Goal: Task Accomplishment & Management: Manage account settings

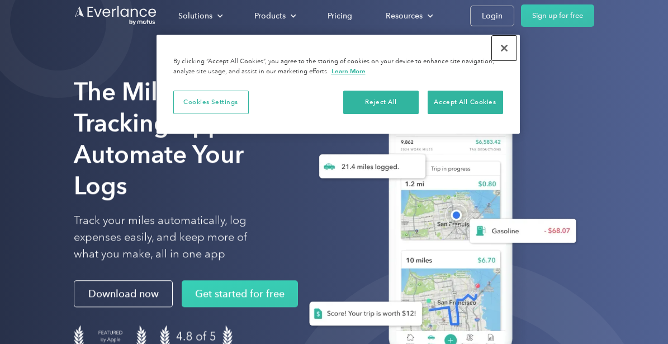
click at [504, 44] on button "Close" at bounding box center [504, 48] width 25 height 25
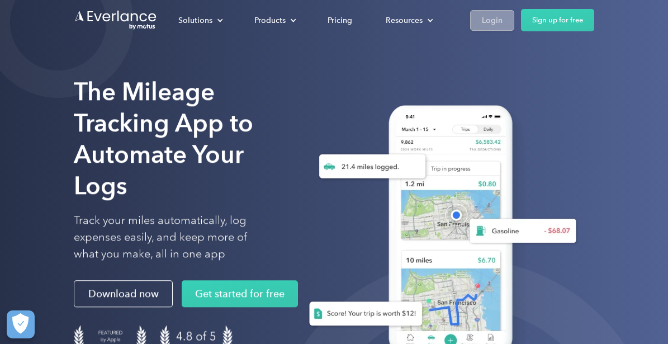
click at [495, 18] on div "Login" at bounding box center [492, 20] width 21 height 14
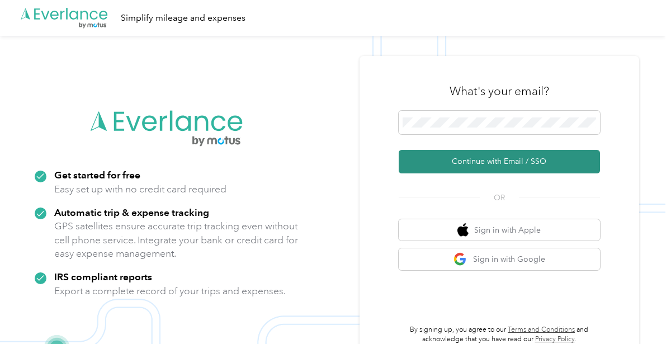
click at [519, 158] on button "Continue with Email / SSO" at bounding box center [499, 161] width 201 height 23
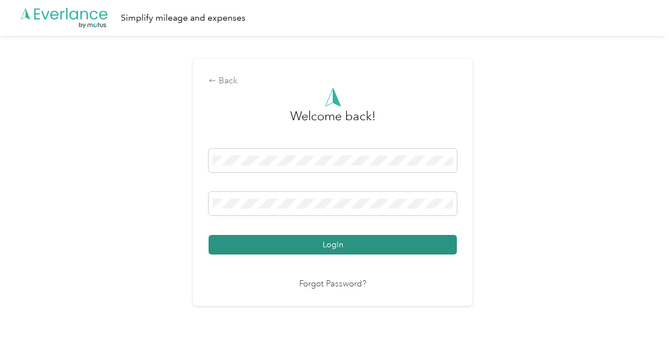
click at [324, 244] on button "Login" at bounding box center [333, 245] width 248 height 20
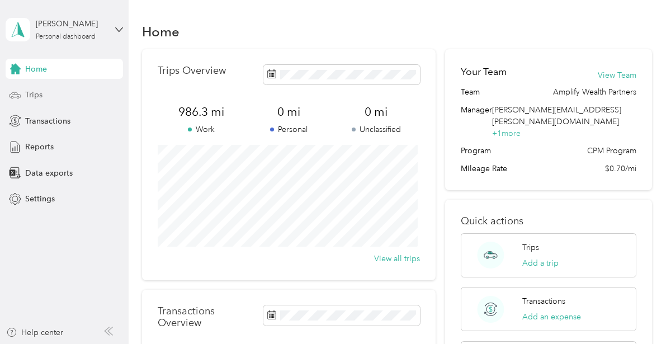
click at [24, 91] on div "Trips" at bounding box center [64, 95] width 117 height 20
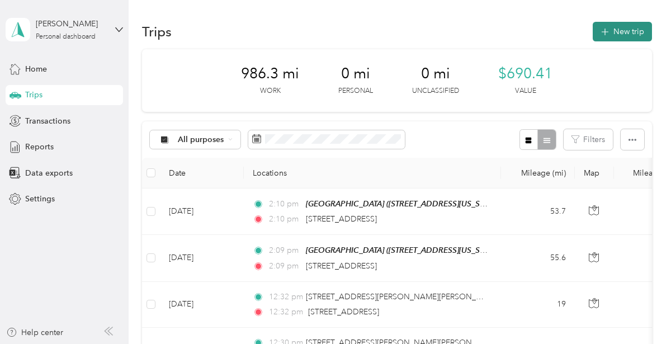
click at [629, 34] on button "New trip" at bounding box center [622, 32] width 59 height 20
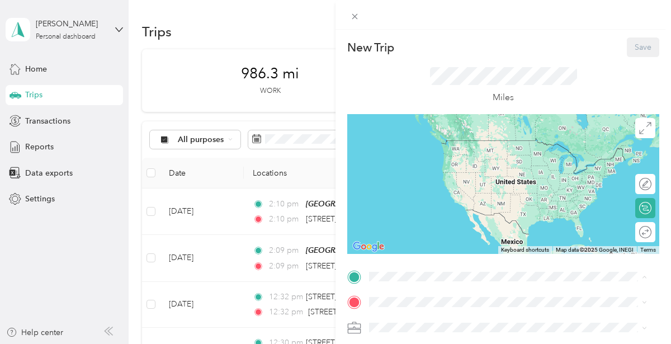
click at [427, 245] on div "Cappozzo House w160n9650 Colonial Drive, 53022, Germantown, Wisconsin, United S…" at bounding box center [446, 236] width 112 height 23
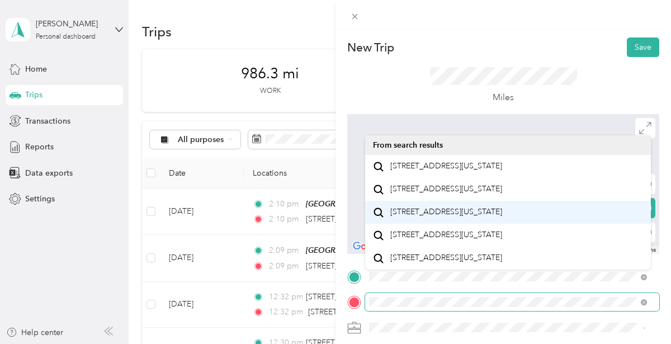
scroll to position [20, 0]
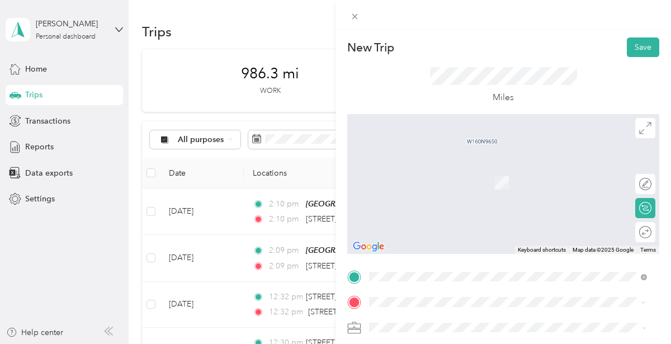
click at [439, 210] on span "7500 West North Avenue Wauwatosa, Wisconsin 53213, United States" at bounding box center [446, 209] width 112 height 10
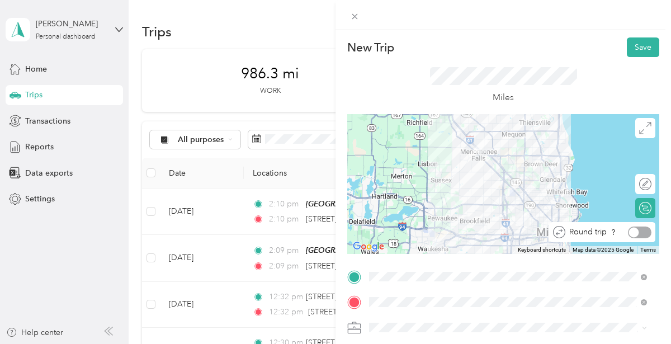
click at [637, 233] on div at bounding box center [639, 232] width 23 height 12
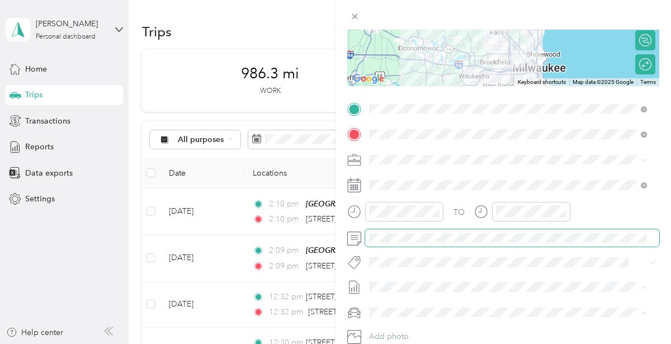
scroll to position [0, 0]
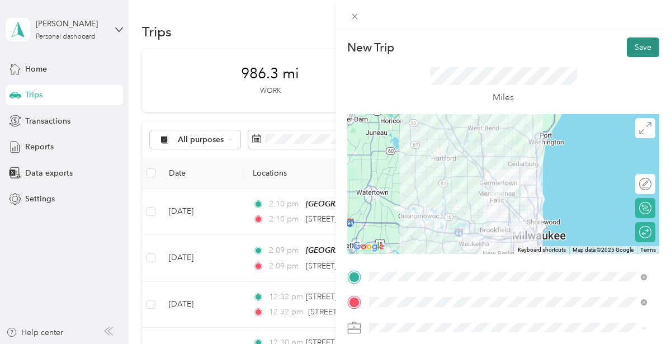
click at [640, 46] on button "Save" at bounding box center [643, 47] width 32 height 20
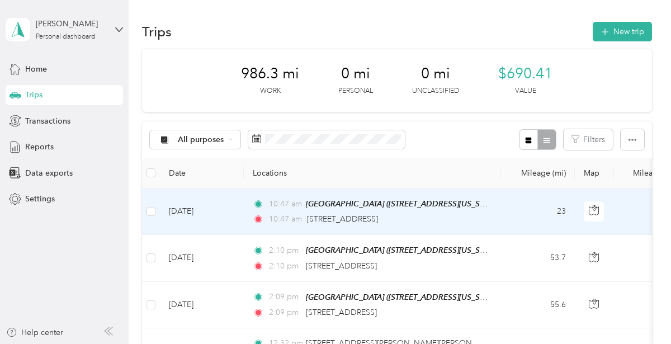
click at [218, 206] on td "Oct 3, 2025" at bounding box center [202, 211] width 84 height 46
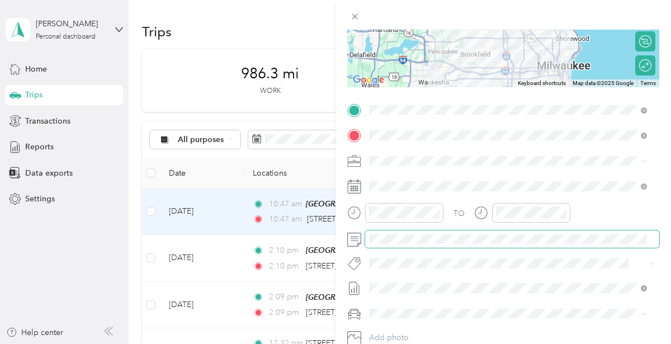
scroll to position [168, 0]
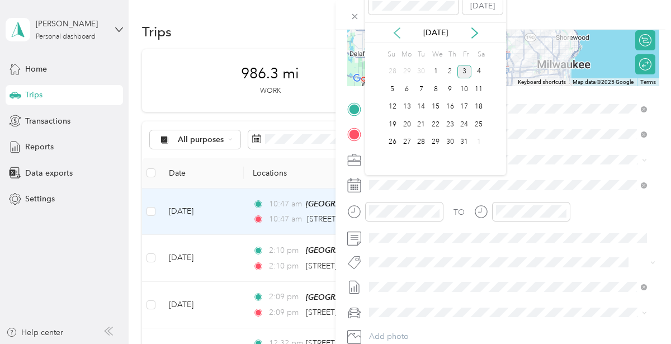
click at [396, 34] on icon at bounding box center [396, 32] width 11 height 11
click at [464, 70] on div "1" at bounding box center [464, 72] width 15 height 14
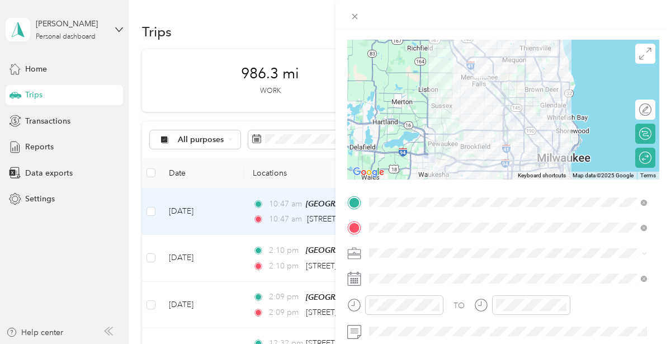
scroll to position [0, 0]
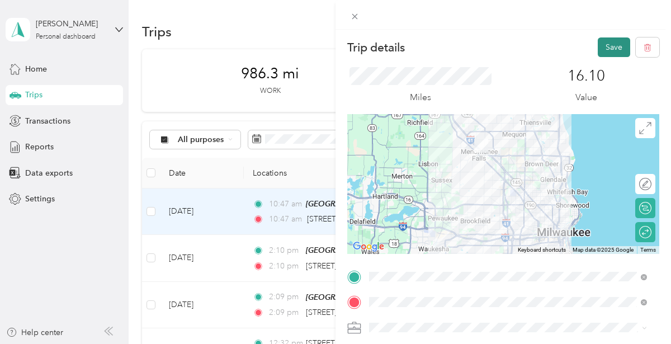
click at [612, 48] on button "Save" at bounding box center [614, 47] width 32 height 20
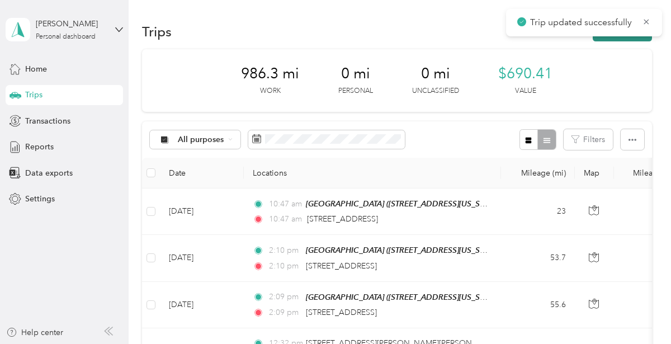
click at [610, 39] on button "New trip" at bounding box center [622, 32] width 59 height 20
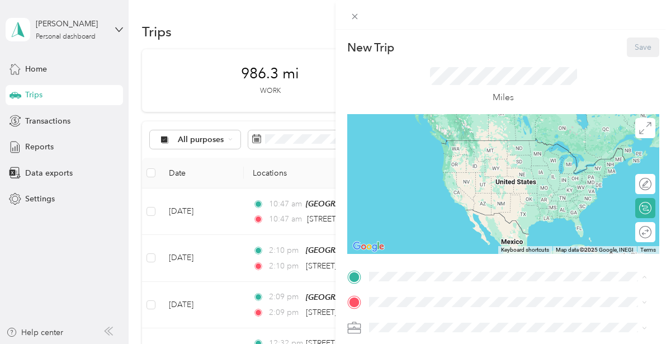
click at [443, 233] on div "Cappozzo House w160n9650 Colonial Drive, 53022, Germantown, Wisconsin, United S…" at bounding box center [446, 236] width 112 height 23
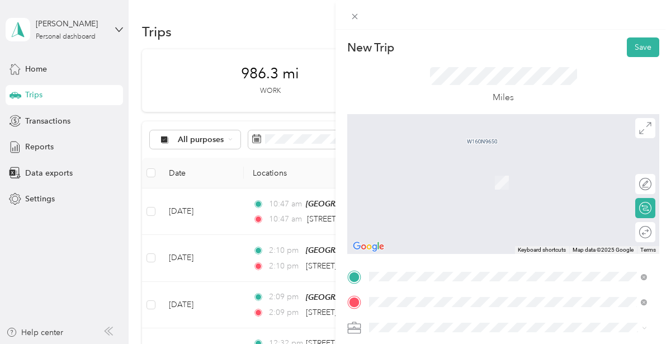
click at [469, 168] on span "6871 South Lovers Lane Road Franklin, Wisconsin 53132, United States" at bounding box center [446, 166] width 112 height 10
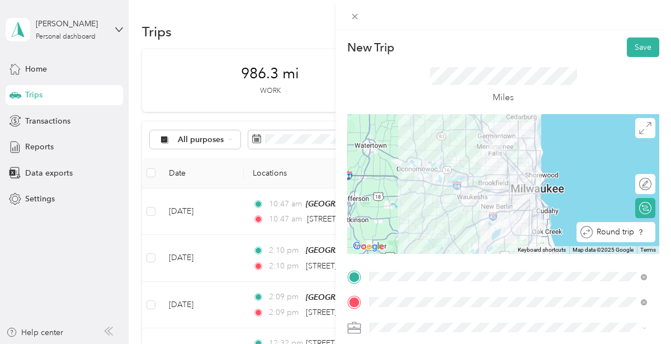
click at [640, 233] on div "Round trip" at bounding box center [622, 232] width 59 height 12
click at [634, 241] on div "Round trip" at bounding box center [602, 232] width 106 height 20
click at [630, 232] on div at bounding box center [634, 232] width 10 height 10
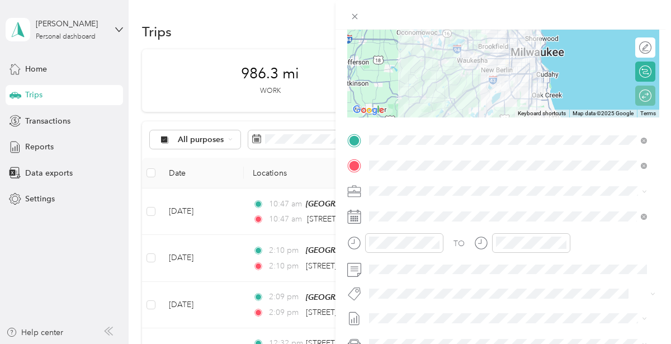
scroll to position [168, 0]
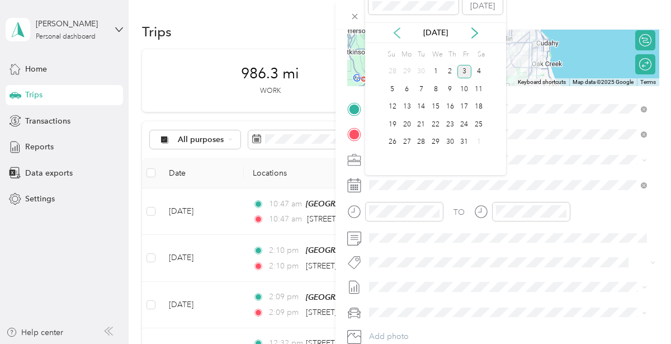
click at [398, 30] on icon at bounding box center [396, 32] width 11 height 11
click at [409, 90] on div "4" at bounding box center [407, 89] width 15 height 14
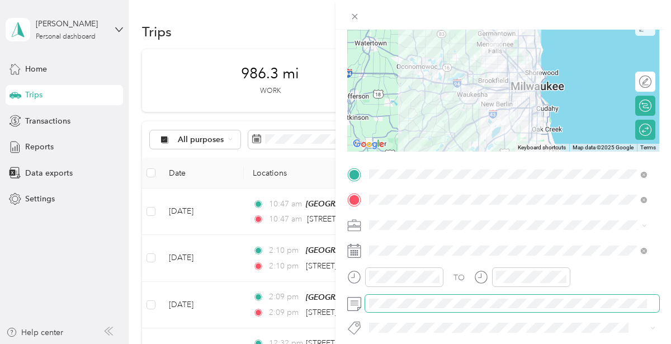
scroll to position [0, 0]
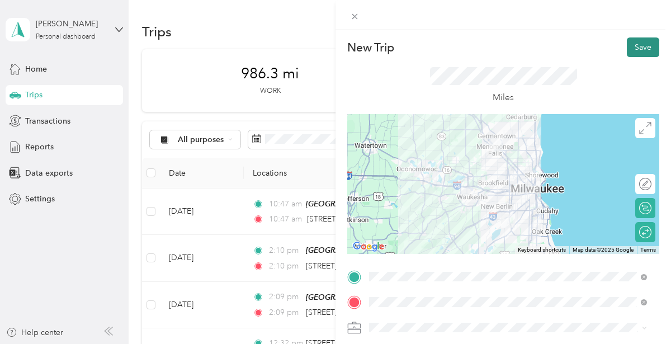
click at [636, 45] on button "Save" at bounding box center [643, 47] width 32 height 20
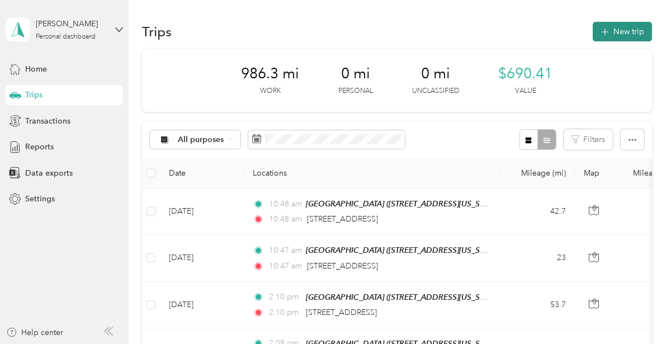
click at [621, 36] on button "New trip" at bounding box center [622, 32] width 59 height 20
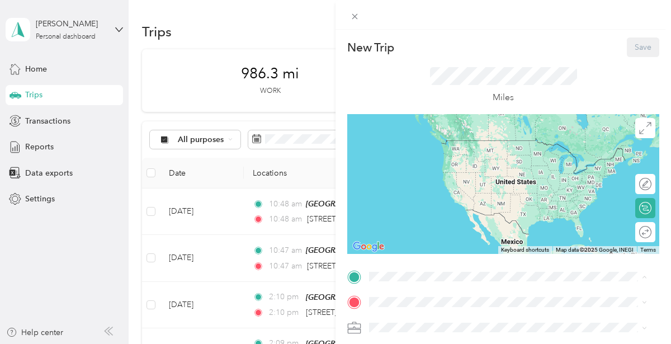
click at [418, 235] on div "Cappozzo House w160n9650 Colonial Drive, 53022, Germantown, Wisconsin, United S…" at bounding box center [446, 236] width 112 height 23
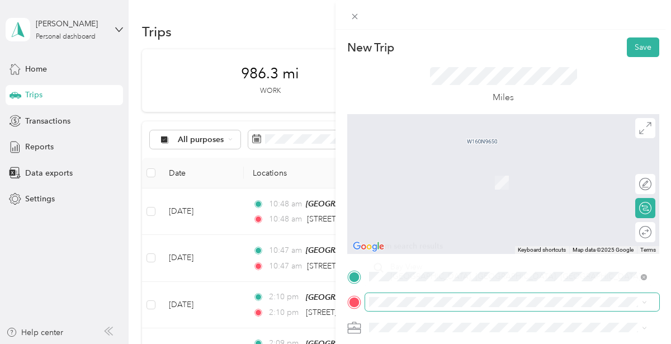
click at [385, 295] on span at bounding box center [512, 302] width 294 height 18
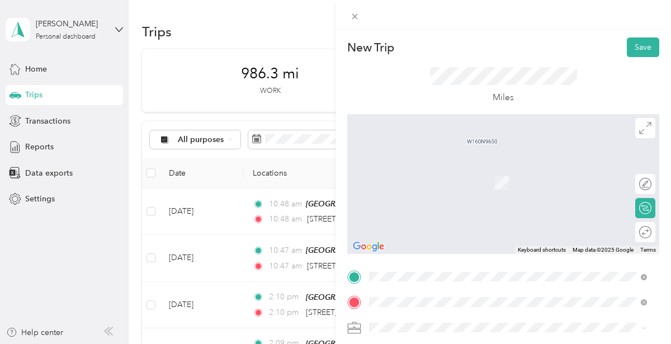
click at [456, 167] on span "7821 South 10th Street Oak Creek, Wisconsin 53154, United States" at bounding box center [446, 166] width 112 height 10
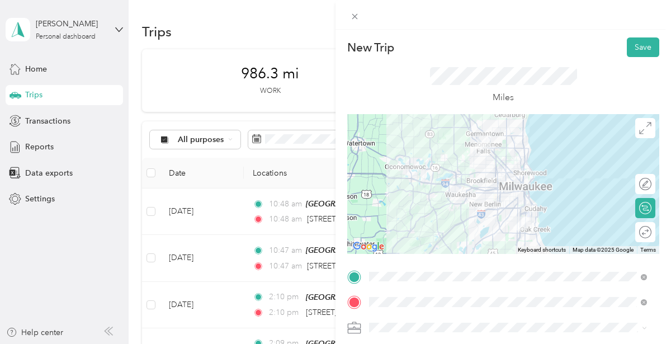
click at [651, 235] on div "Round trip" at bounding box center [651, 232] width 0 height 12
click at [635, 235] on div at bounding box center [639, 232] width 23 height 12
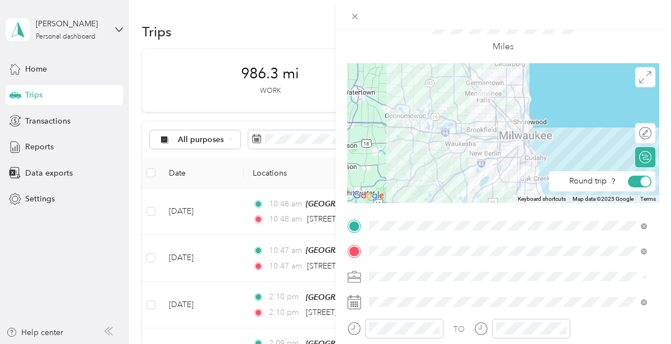
scroll to position [112, 0]
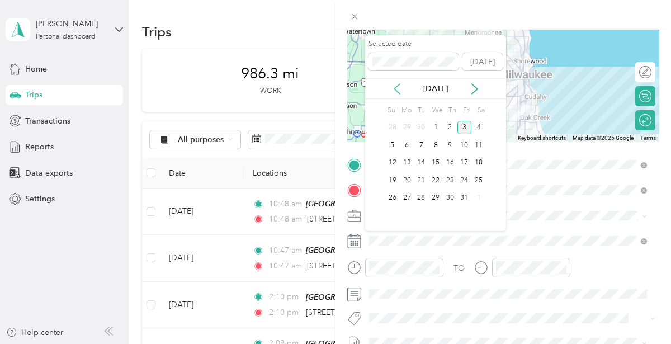
click at [393, 89] on icon at bounding box center [396, 88] width 11 height 11
click at [423, 147] on div "5" at bounding box center [421, 145] width 15 height 14
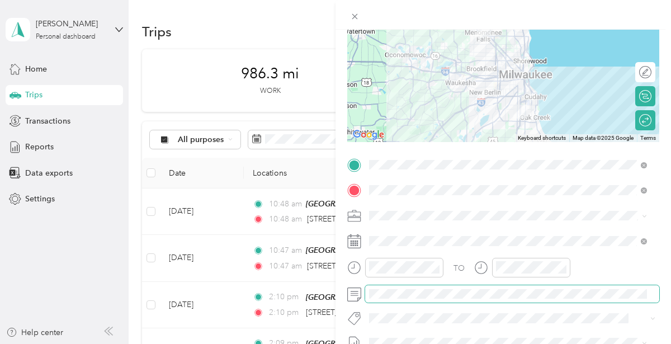
scroll to position [0, 0]
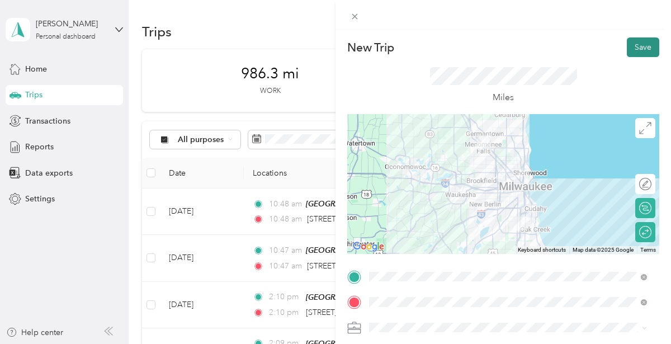
click at [641, 45] on button "Save" at bounding box center [643, 47] width 32 height 20
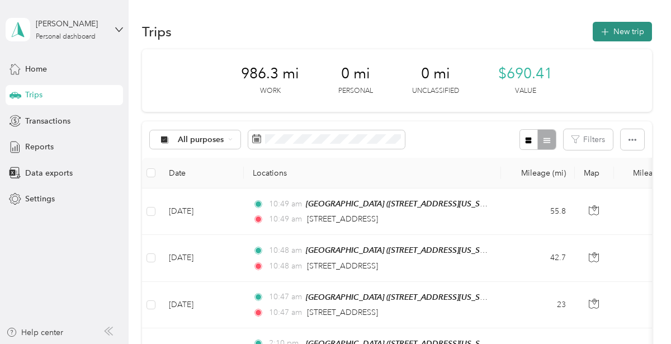
click at [626, 29] on button "New trip" at bounding box center [622, 32] width 59 height 20
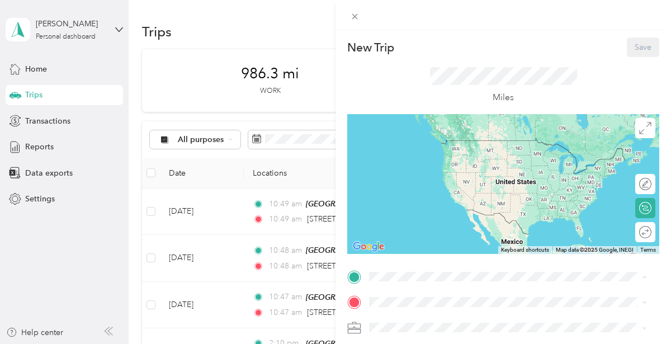
click at [428, 234] on div "Cappozzo House w160n9650 Colonial Drive, 53022, Germantown, Wisconsin, United S…" at bounding box center [446, 236] width 112 height 23
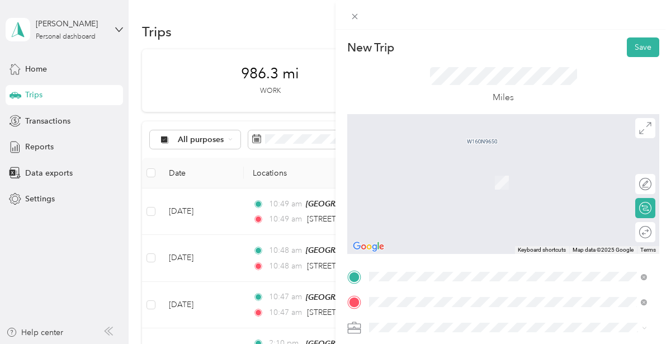
click at [464, 171] on span "w222n5739 Miller Way Sussex, Wisconsin 53089, United States" at bounding box center [499, 166] width 218 height 10
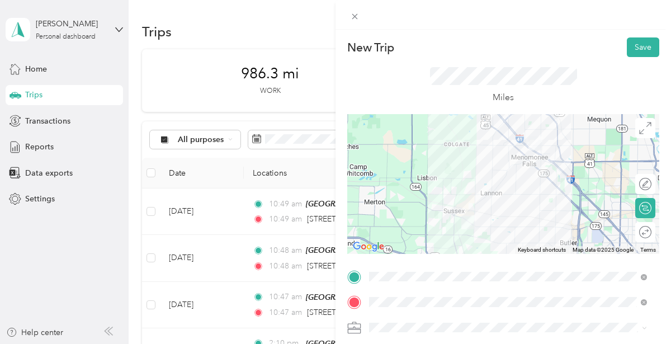
click at [651, 233] on div "Round trip" at bounding box center [651, 232] width 0 height 12
click at [629, 230] on div at bounding box center [634, 232] width 10 height 10
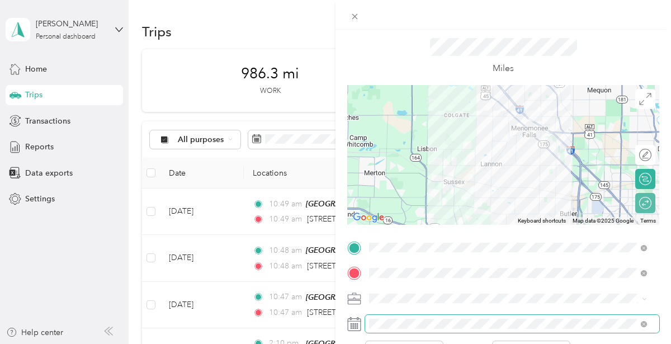
scroll to position [56, 0]
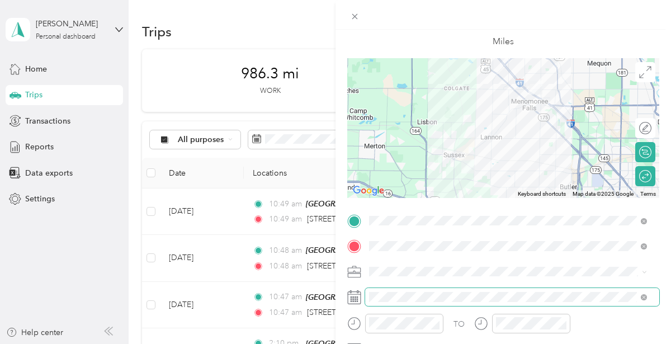
click at [414, 290] on span at bounding box center [512, 297] width 294 height 18
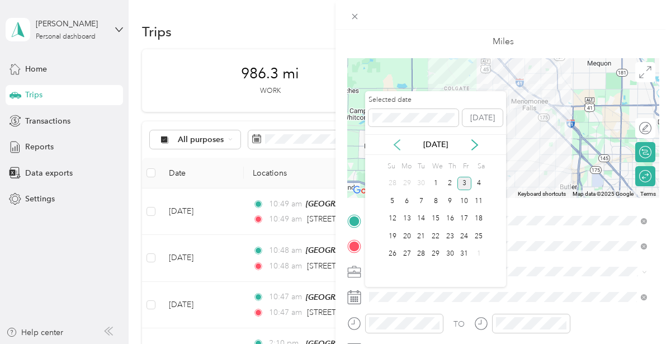
click at [396, 143] on icon at bounding box center [397, 145] width 6 height 10
click at [426, 219] on div "12" at bounding box center [421, 219] width 15 height 14
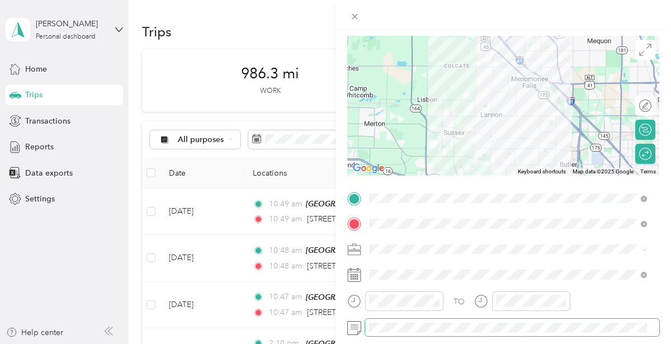
scroll to position [0, 0]
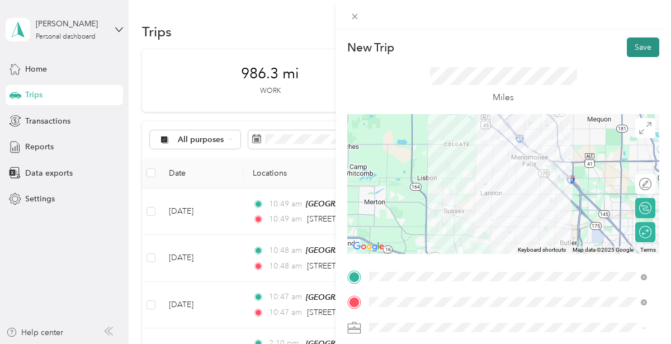
click at [629, 49] on button "Save" at bounding box center [643, 47] width 32 height 20
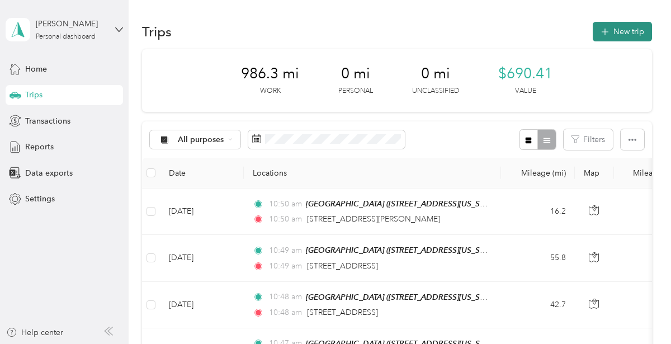
click at [623, 27] on button "New trip" at bounding box center [622, 32] width 59 height 20
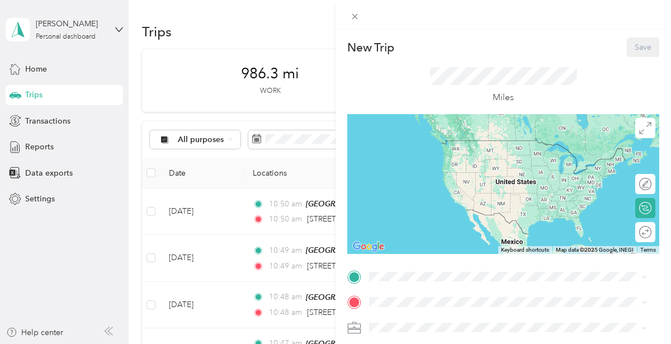
click at [438, 237] on div "Cappozzo House w160n9650 Colonial Drive, 53022, Germantown, Wisconsin, United S…" at bounding box center [446, 236] width 112 height 23
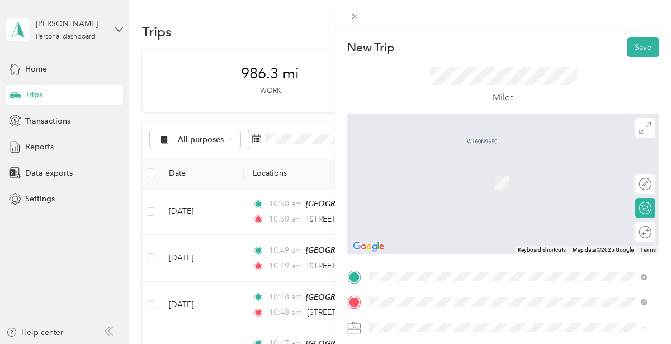
click at [450, 163] on span "7821 South 10th Street Oak Creek, Wisconsin 53154, United States" at bounding box center [446, 166] width 112 height 10
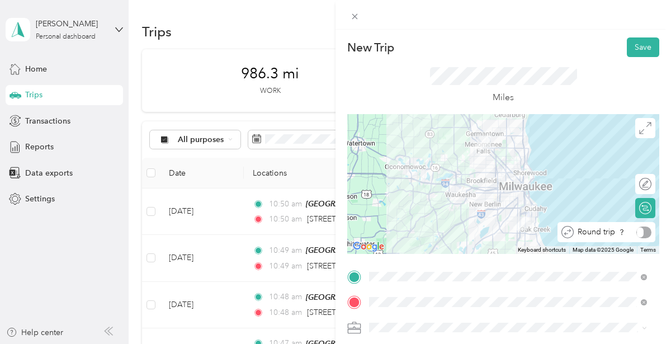
click at [639, 236] on div "Round trip" at bounding box center [613, 232] width 78 height 12
click at [631, 230] on div at bounding box center [639, 232] width 23 height 12
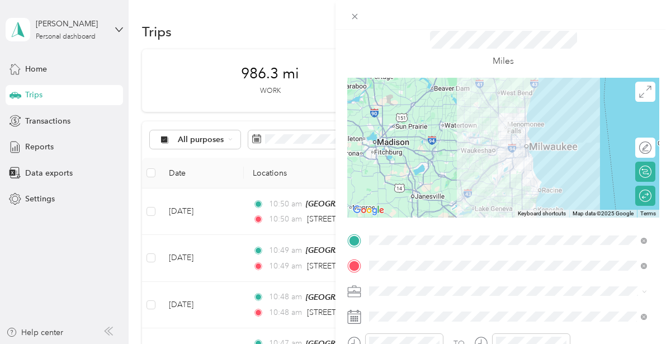
scroll to position [56, 0]
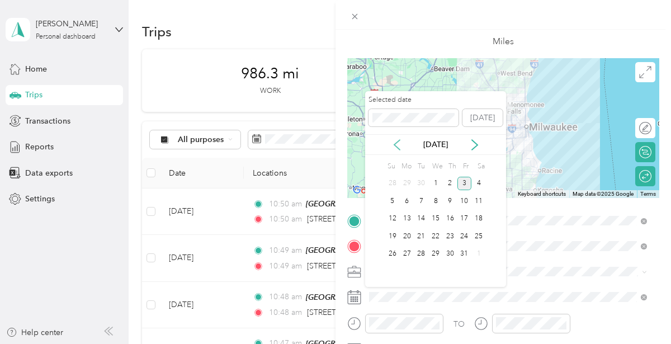
click at [393, 145] on icon at bounding box center [396, 144] width 11 height 11
click at [410, 254] on div "25" at bounding box center [407, 254] width 15 height 14
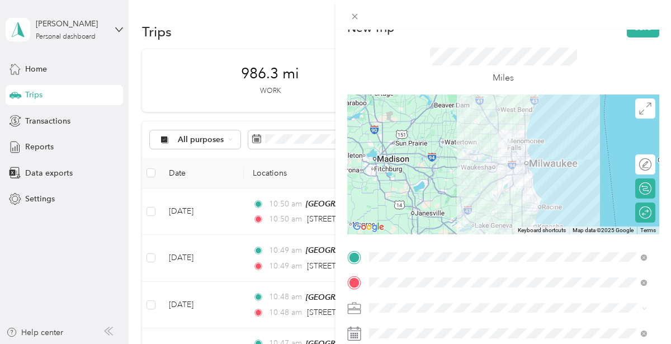
scroll to position [0, 0]
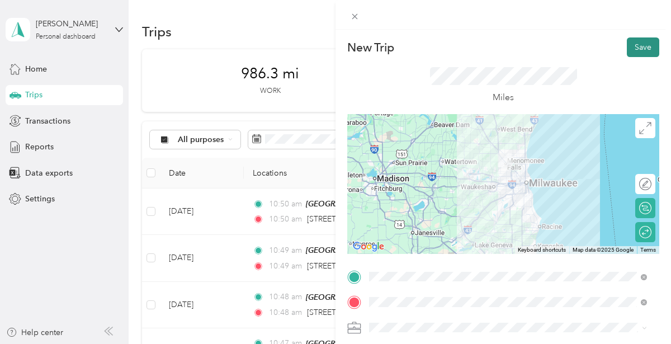
click at [634, 46] on button "Save" at bounding box center [643, 47] width 32 height 20
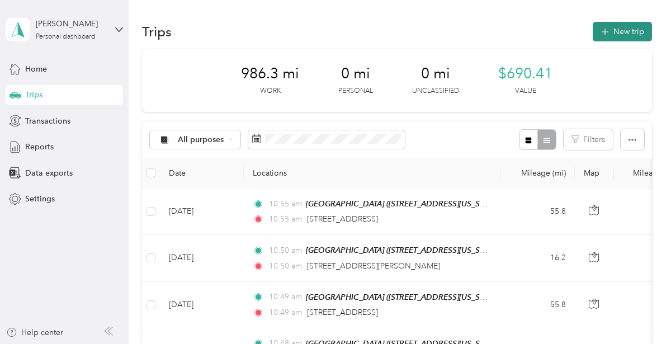
click at [598, 31] on icon "button" at bounding box center [604, 32] width 13 height 13
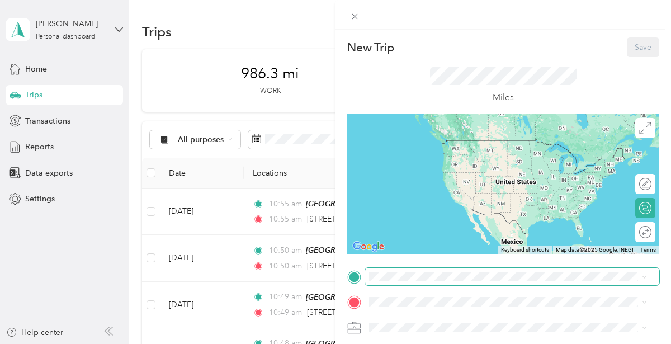
drag, startPoint x: 422, startPoint y: 243, endPoint x: 412, endPoint y: 281, distance: 39.9
click at [423, 243] on span "w160n9650 Colonial Drive, 53022, Germantown, Wisconsin, United States" at bounding box center [446, 240] width 112 height 10
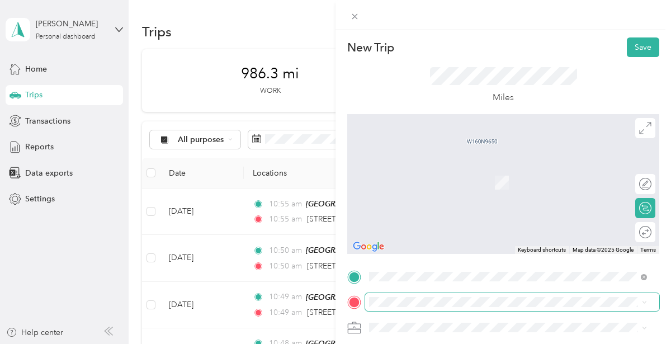
click at [407, 295] on span at bounding box center [512, 302] width 294 height 18
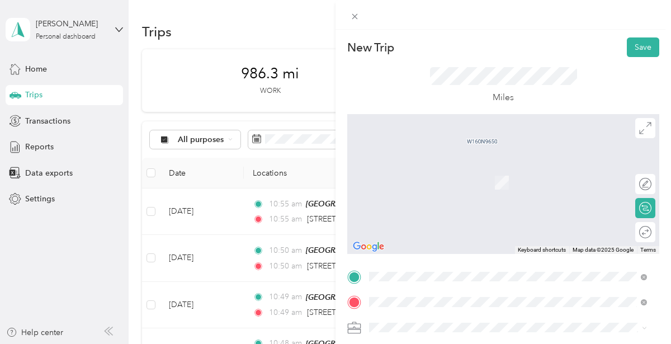
click at [452, 170] on span "7821 South 10th Street Oak Creek, Wisconsin 53154, United States" at bounding box center [446, 166] width 112 height 10
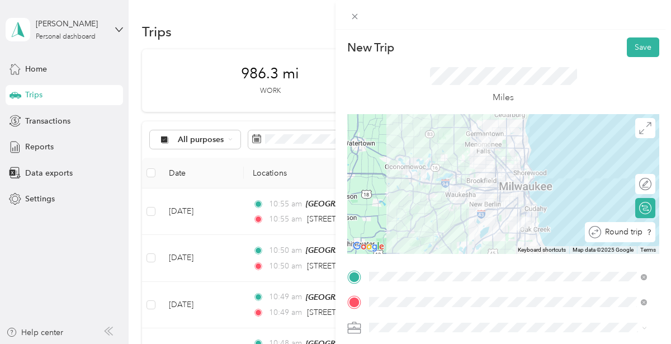
click at [637, 235] on div "Round trip" at bounding box center [626, 232] width 51 height 12
click at [635, 229] on div at bounding box center [639, 232] width 23 height 12
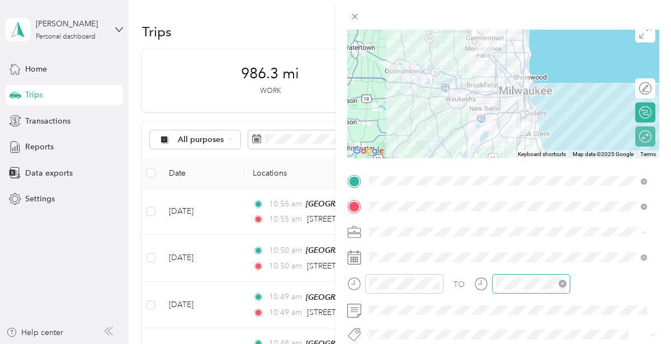
scroll to position [112, 0]
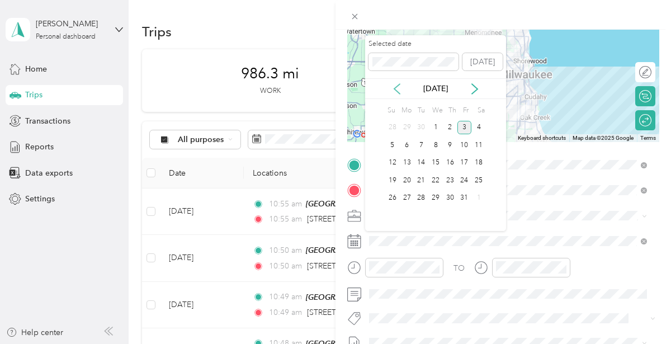
click at [399, 84] on icon at bounding box center [397, 89] width 6 height 10
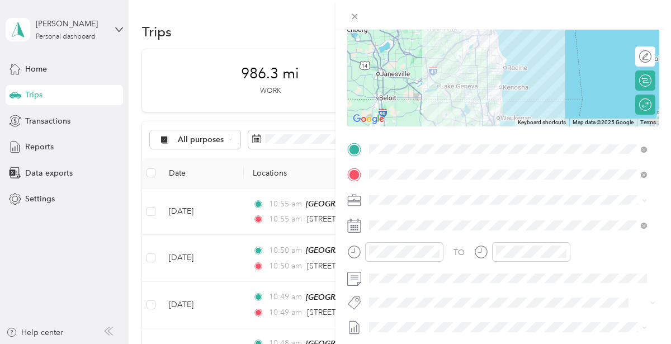
scroll to position [0, 0]
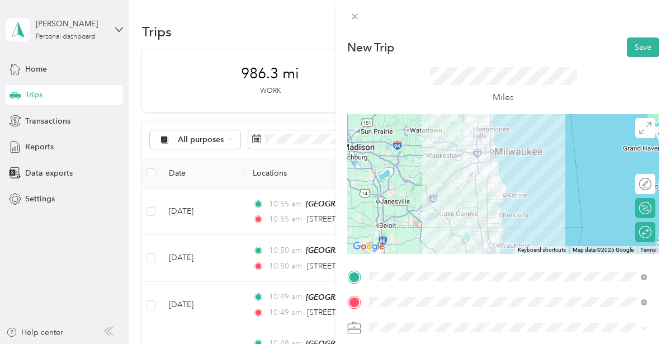
click at [250, 22] on div "New Trip Save This trip cannot be edited because it is either under review, app…" at bounding box center [335, 172] width 671 height 344
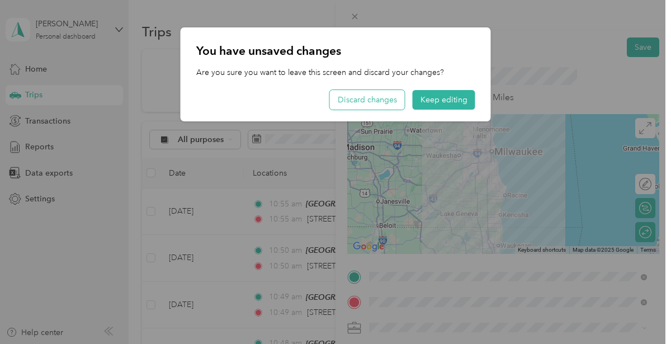
click at [374, 100] on button "Discard changes" at bounding box center [367, 100] width 75 height 20
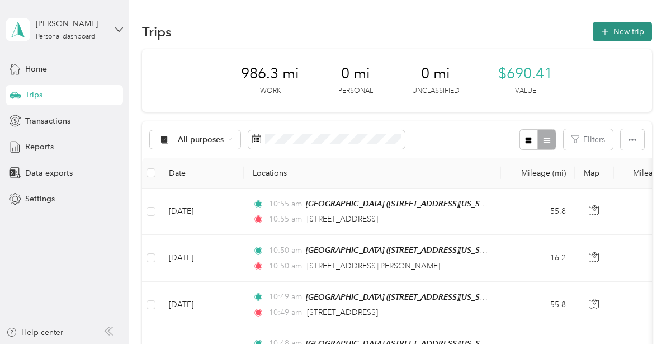
click at [628, 36] on button "New trip" at bounding box center [622, 32] width 59 height 20
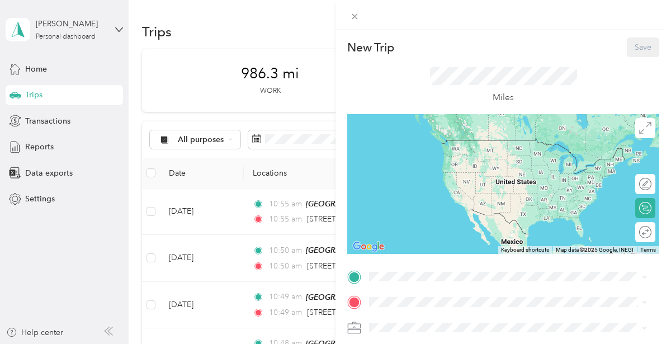
click at [445, 248] on div "Cappozzo House w160n9650 Colonial Drive, 53022, Germantown, Wisconsin, United S…" at bounding box center [446, 235] width 112 height 23
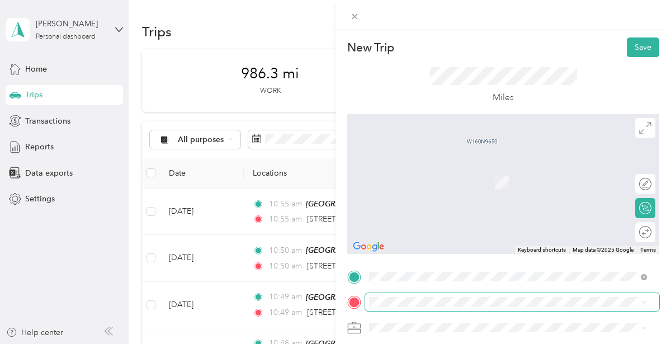
click at [434, 300] on span at bounding box center [512, 302] width 294 height 18
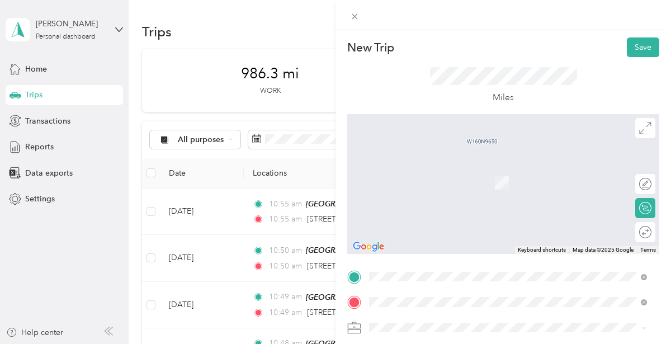
click at [436, 167] on span "1185 West Upper Wacker Drive Chicago, Illinois 60606, United States" at bounding box center [477, 166] width 174 height 10
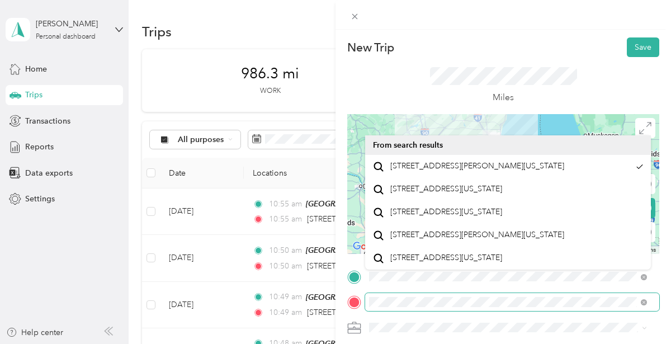
click at [37, 31] on div "New Trip Save This trip cannot be edited because it is either under review, app…" at bounding box center [335, 172] width 671 height 344
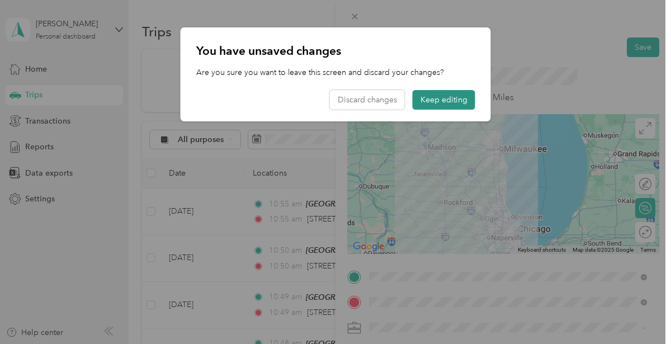
click at [446, 103] on button "Keep editing" at bounding box center [444, 100] width 63 height 20
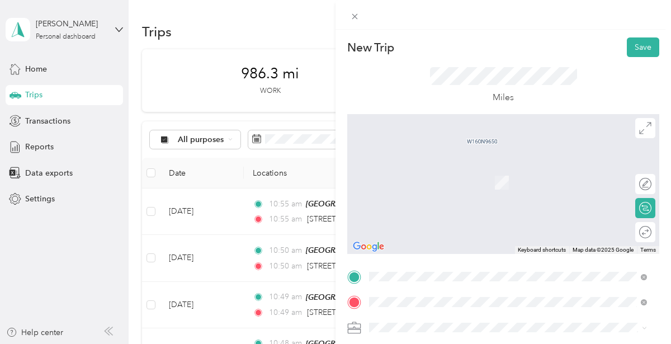
click at [479, 164] on span "w185n11424 Whitney Drive Germantown, Wisconsin 53022, United States" at bounding box center [470, 166] width 160 height 10
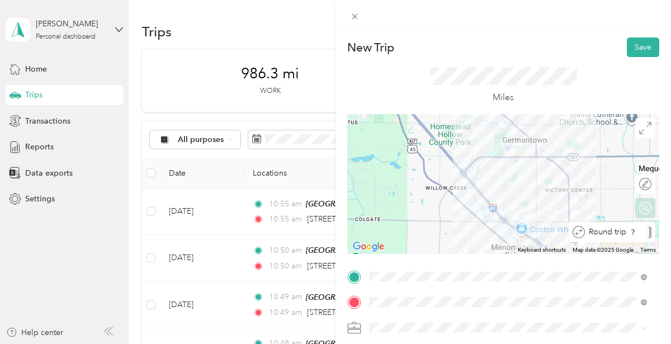
click at [640, 229] on div "Round trip" at bounding box center [618, 232] width 67 height 12
click at [629, 232] on div at bounding box center [634, 232] width 10 height 10
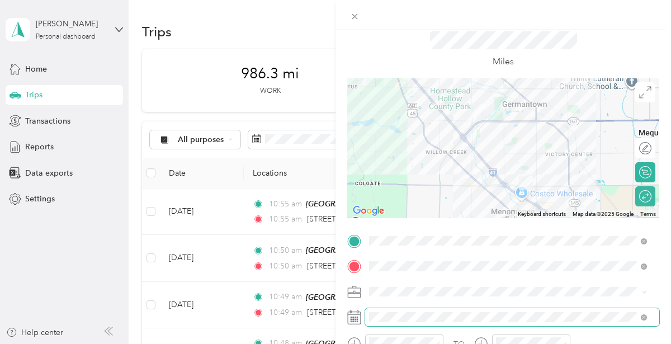
scroll to position [56, 0]
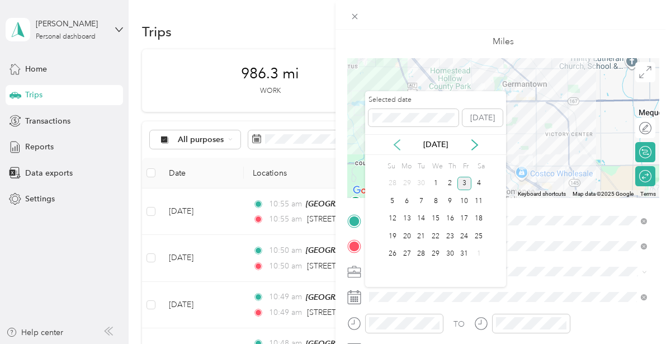
click at [394, 143] on icon at bounding box center [396, 144] width 11 height 11
click at [408, 220] on div "15" at bounding box center [407, 219] width 15 height 14
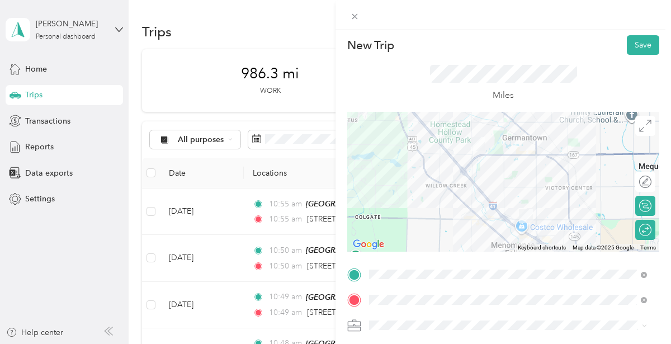
scroll to position [0, 0]
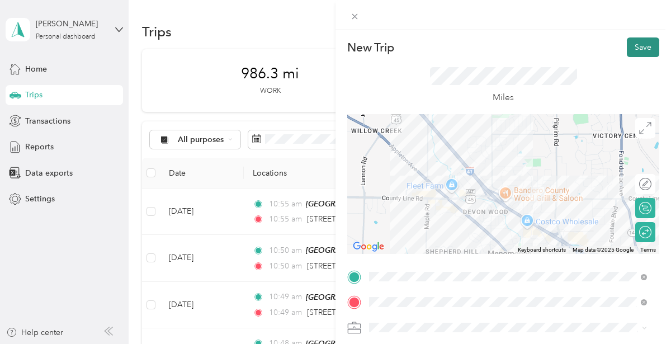
click at [627, 48] on button "Save" at bounding box center [643, 47] width 32 height 20
